Goal: Information Seeking & Learning: Learn about a topic

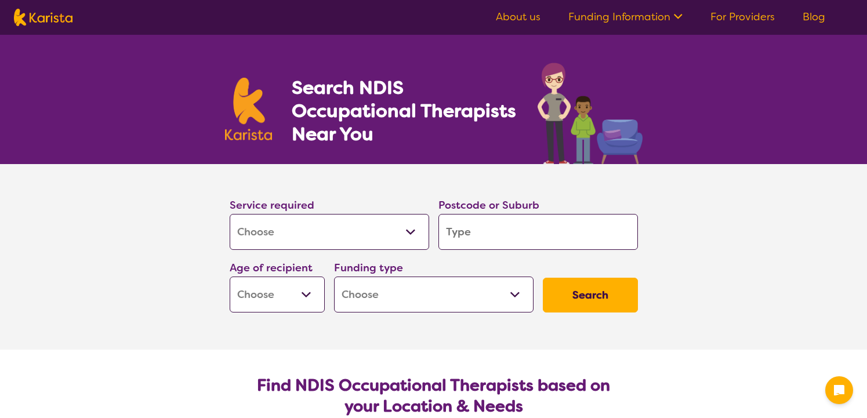
select select "[MEDICAL_DATA]"
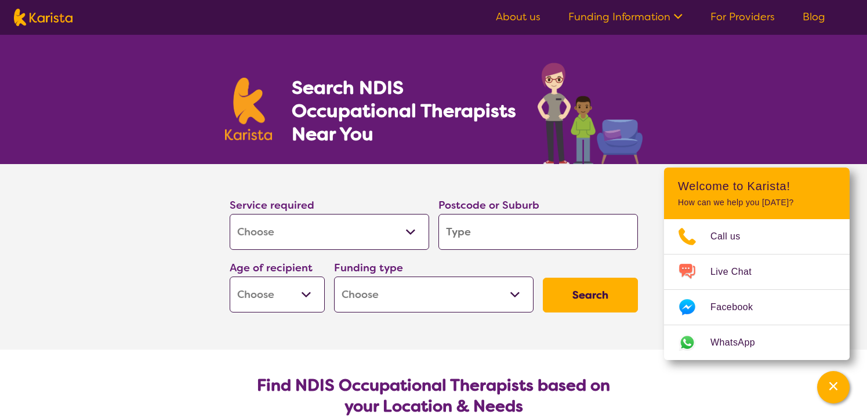
click at [490, 242] on input "search" at bounding box center [537, 232] width 199 height 36
type input "2"
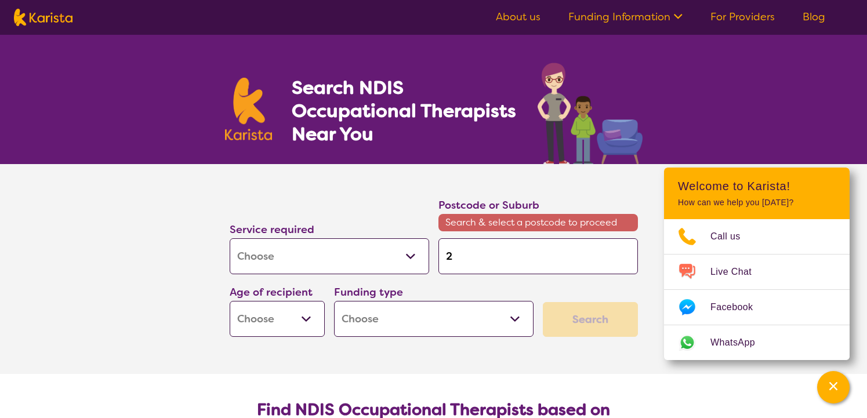
type input "27"
type input "275"
type input "2759"
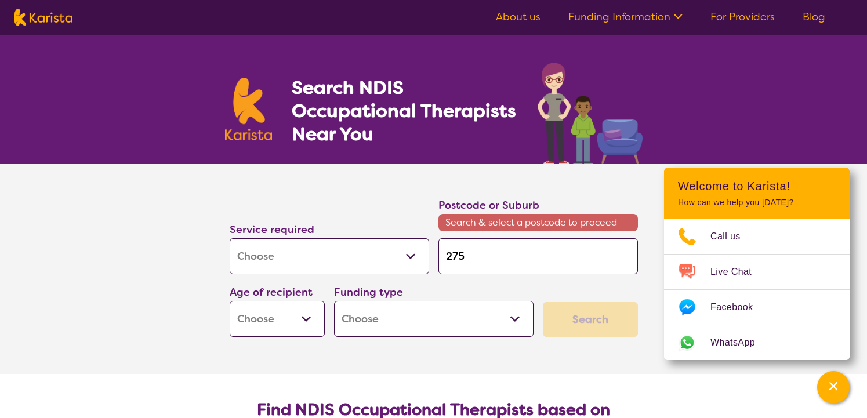
type input "2759"
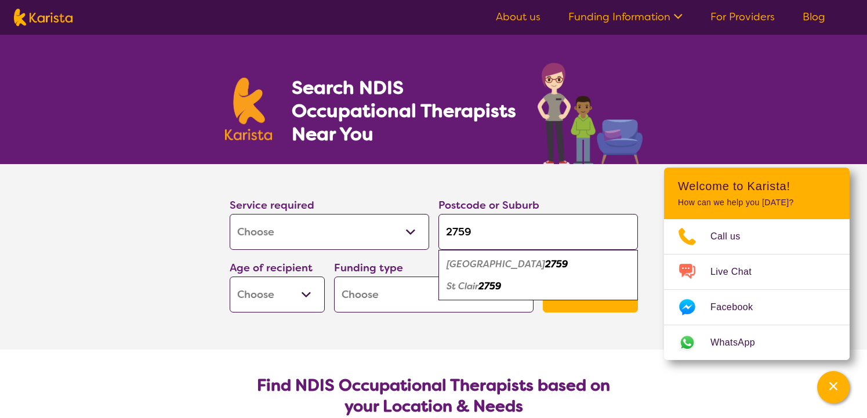
type input "275"
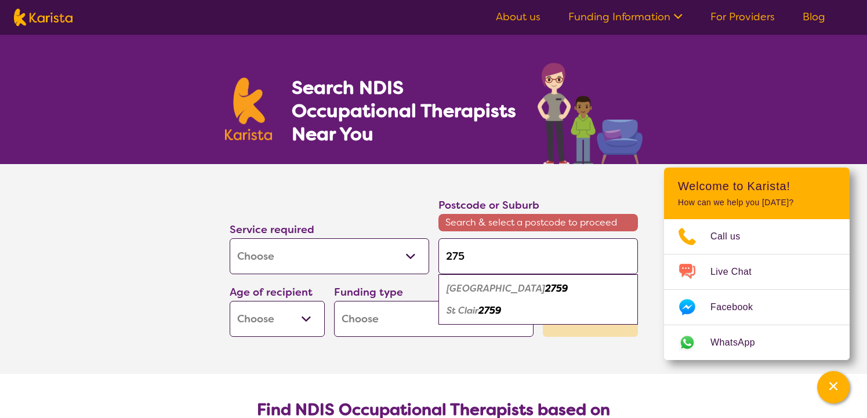
type input "2750"
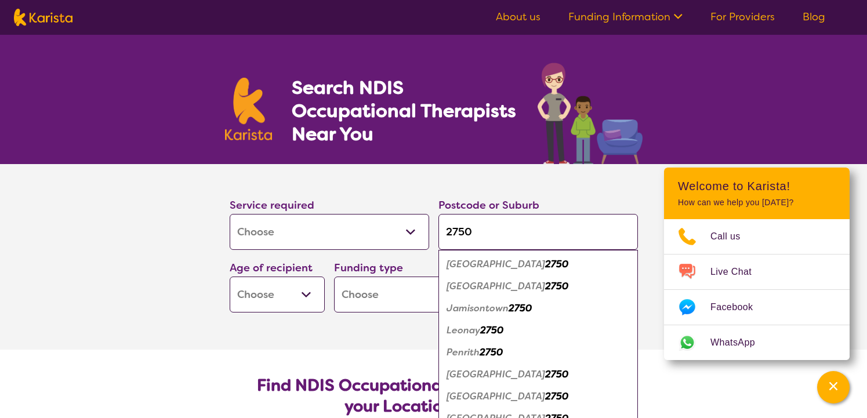
type input "2750"
click at [543, 278] on button "Search" at bounding box center [590, 295] width 95 height 35
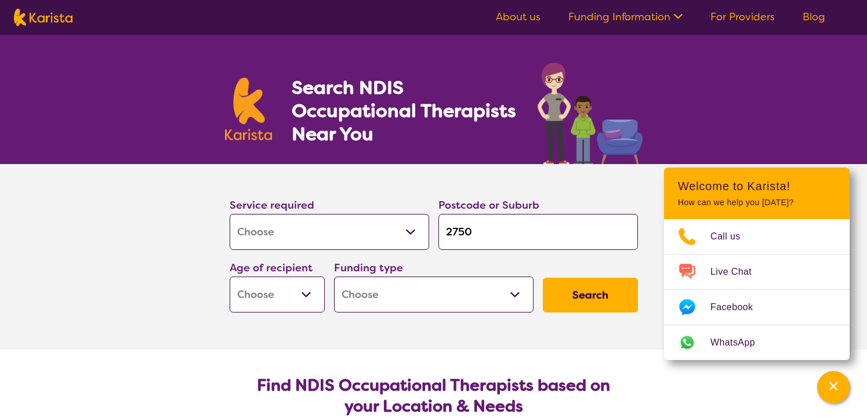
click at [304, 300] on select "Early Childhood - 0 to 9 Child - 10 to 11 Adolescent - 12 to 17 Adult - 18 to 6…" at bounding box center [277, 295] width 95 height 36
select select "AD"
click at [230, 277] on select "Early Childhood - 0 to 9 Child - 10 to 11 Adolescent - 12 to 17 Adult - 18 to 6…" at bounding box center [277, 295] width 95 height 36
select select "AD"
click at [441, 300] on select "Home Care Package (HCP) National Disability Insurance Scheme (NDIS) I don't know" at bounding box center [433, 295] width 199 height 36
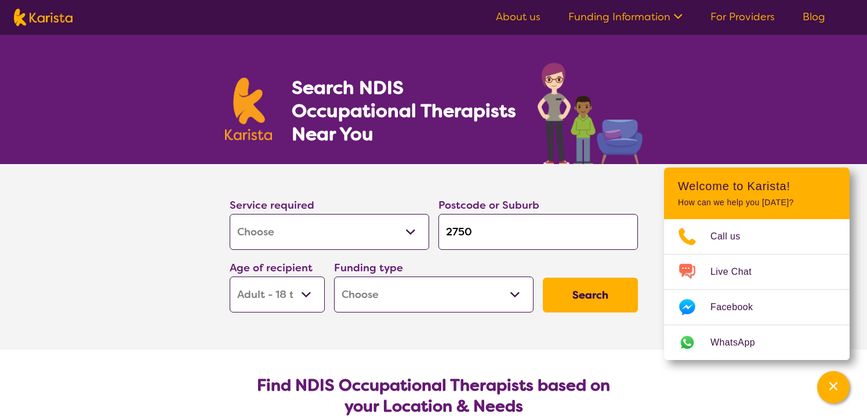
select select "NDIS"
click at [334, 277] on select "Home Care Package (HCP) National Disability Insurance Scheme (NDIS) I don't know" at bounding box center [433, 295] width 199 height 36
select select "NDIS"
click at [575, 307] on button "Search" at bounding box center [590, 295] width 95 height 35
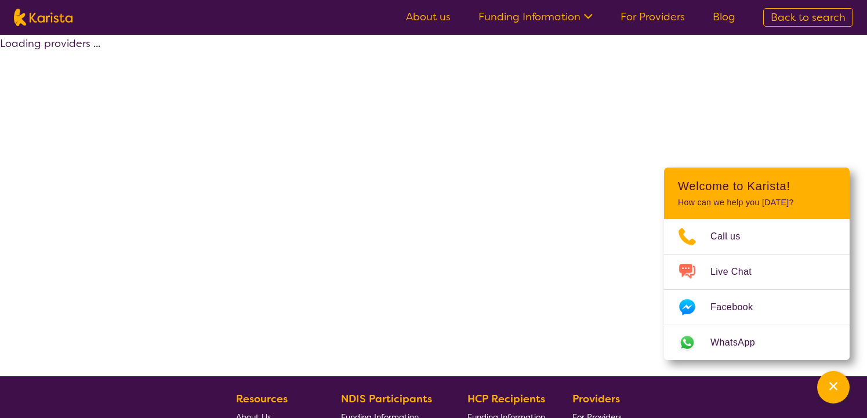
select select "by_score"
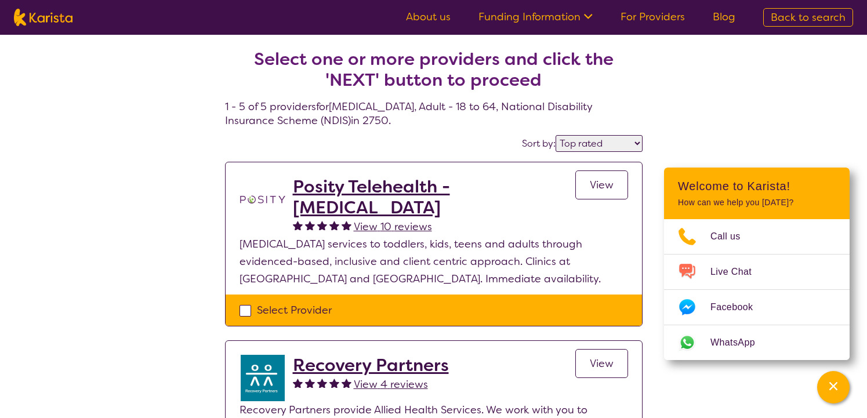
select select "[MEDICAL_DATA]"
select select "AD"
select select "NDIS"
select select "[MEDICAL_DATA]"
select select "AD"
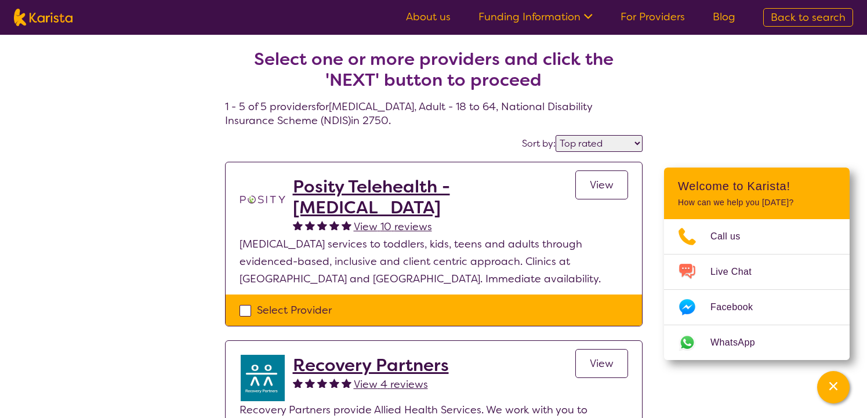
select select "NDIS"
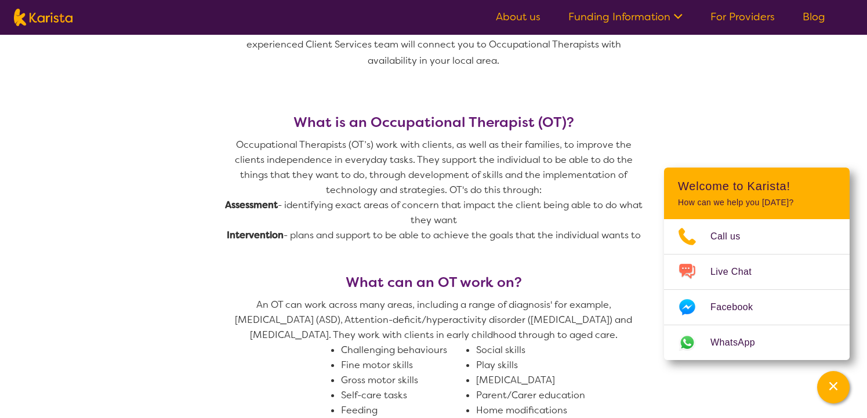
scroll to position [348, 0]
